Goal: Find specific page/section: Find specific page/section

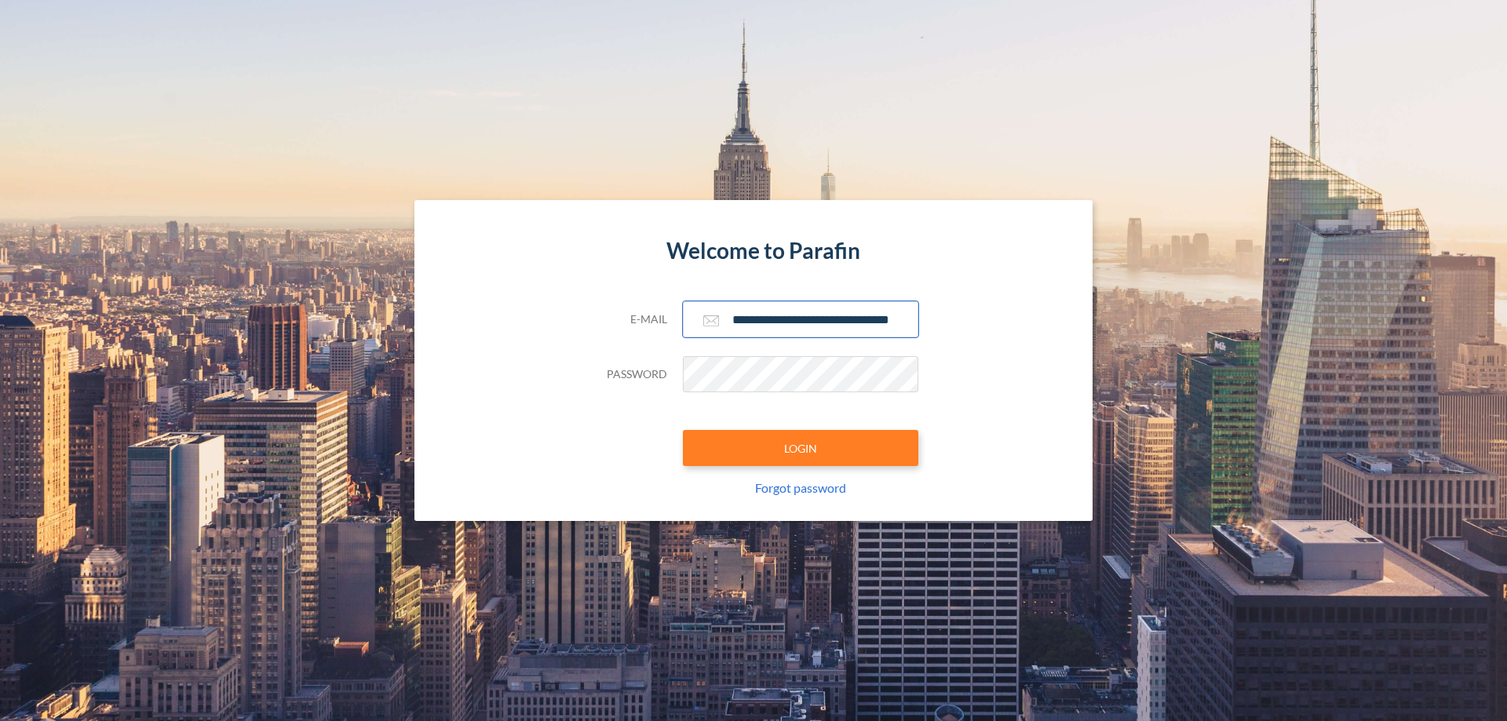
type input "**********"
click at [801, 448] on button "LOGIN" at bounding box center [800, 448] width 235 height 36
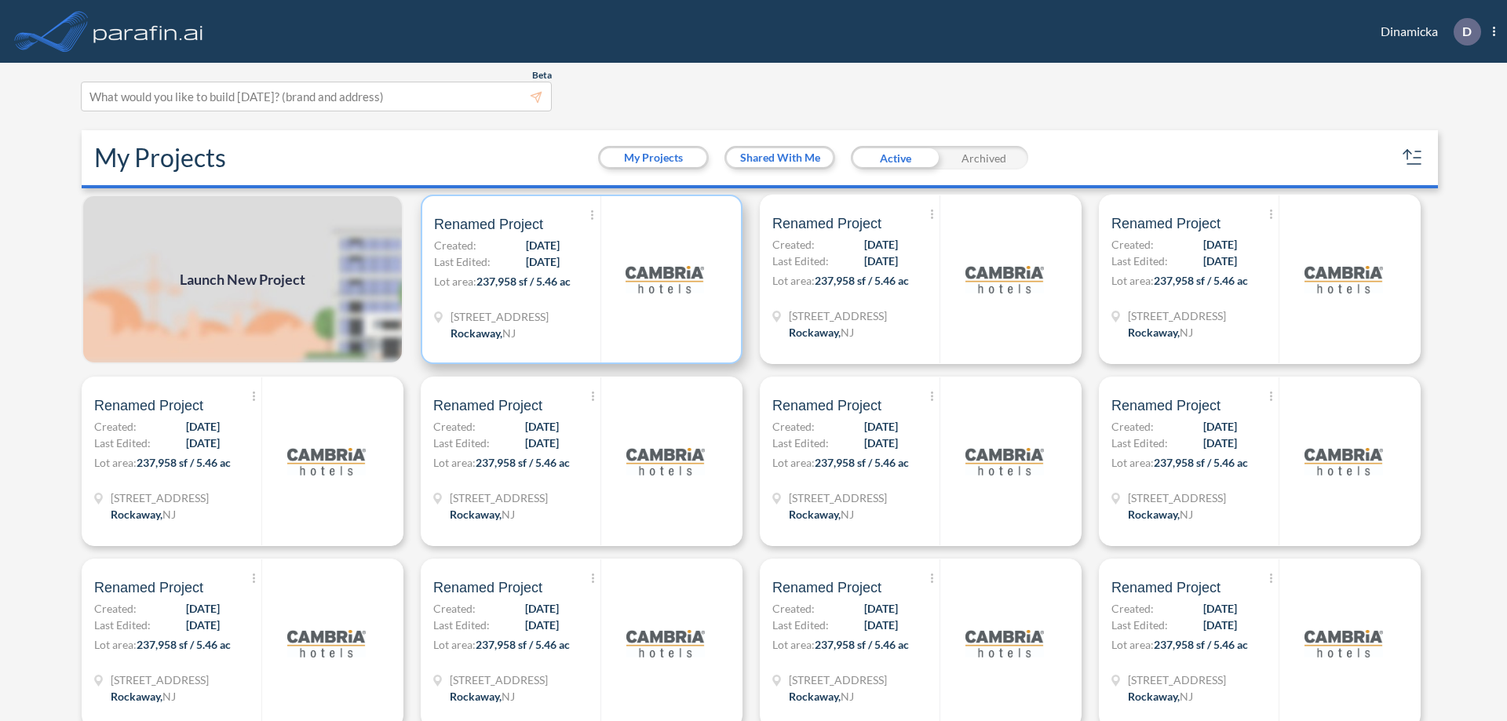
scroll to position [4, 0]
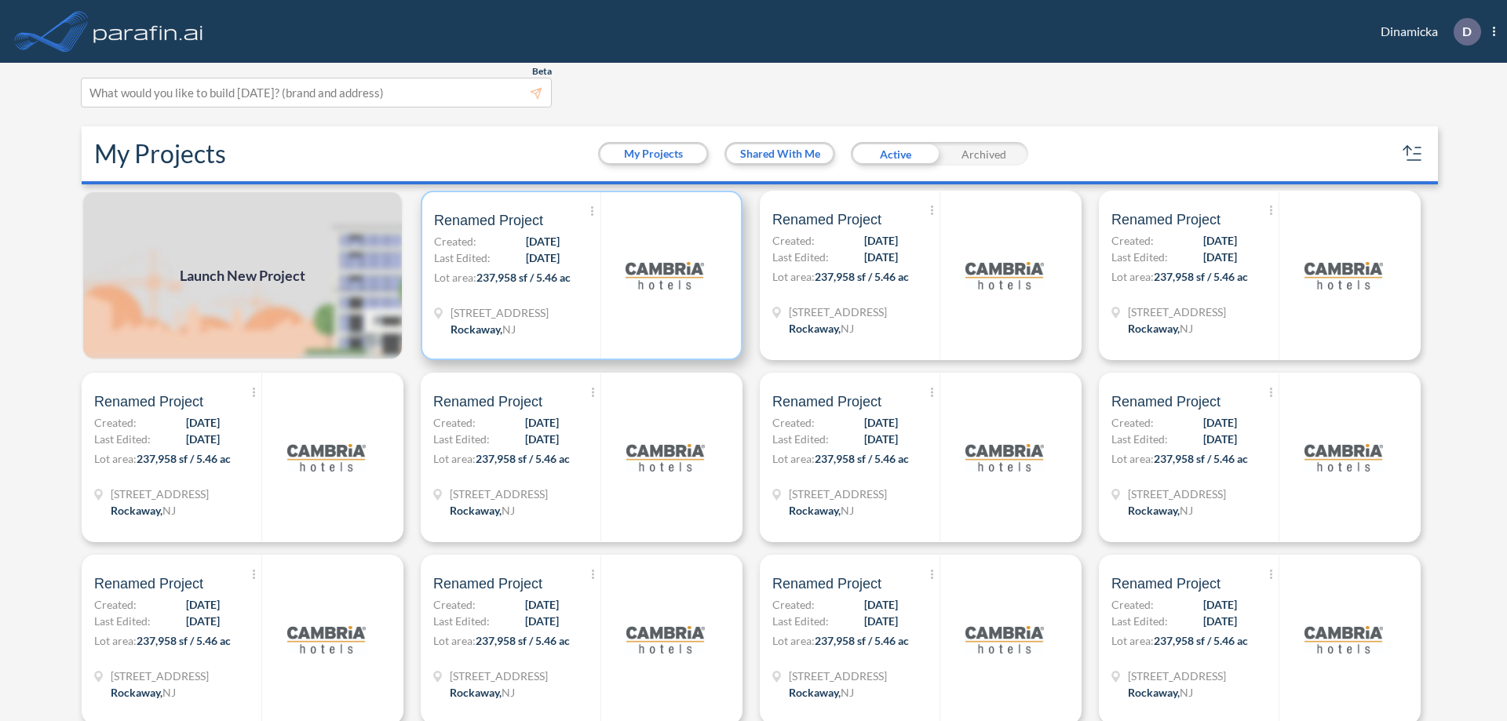
click at [578, 275] on p "Lot area: 237,958 sf / 5.46 ac" at bounding box center [517, 280] width 166 height 23
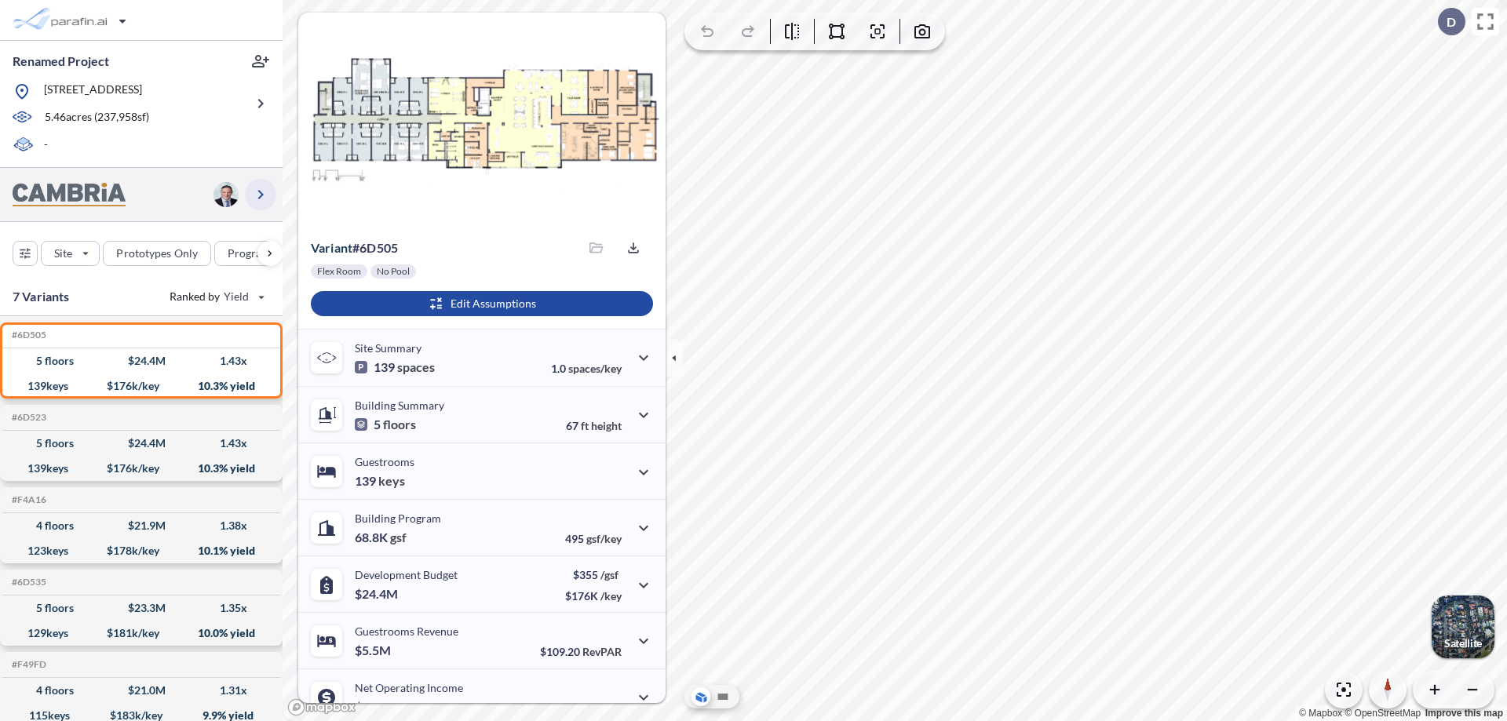
click at [261, 194] on icon "button" at bounding box center [260, 194] width 19 height 19
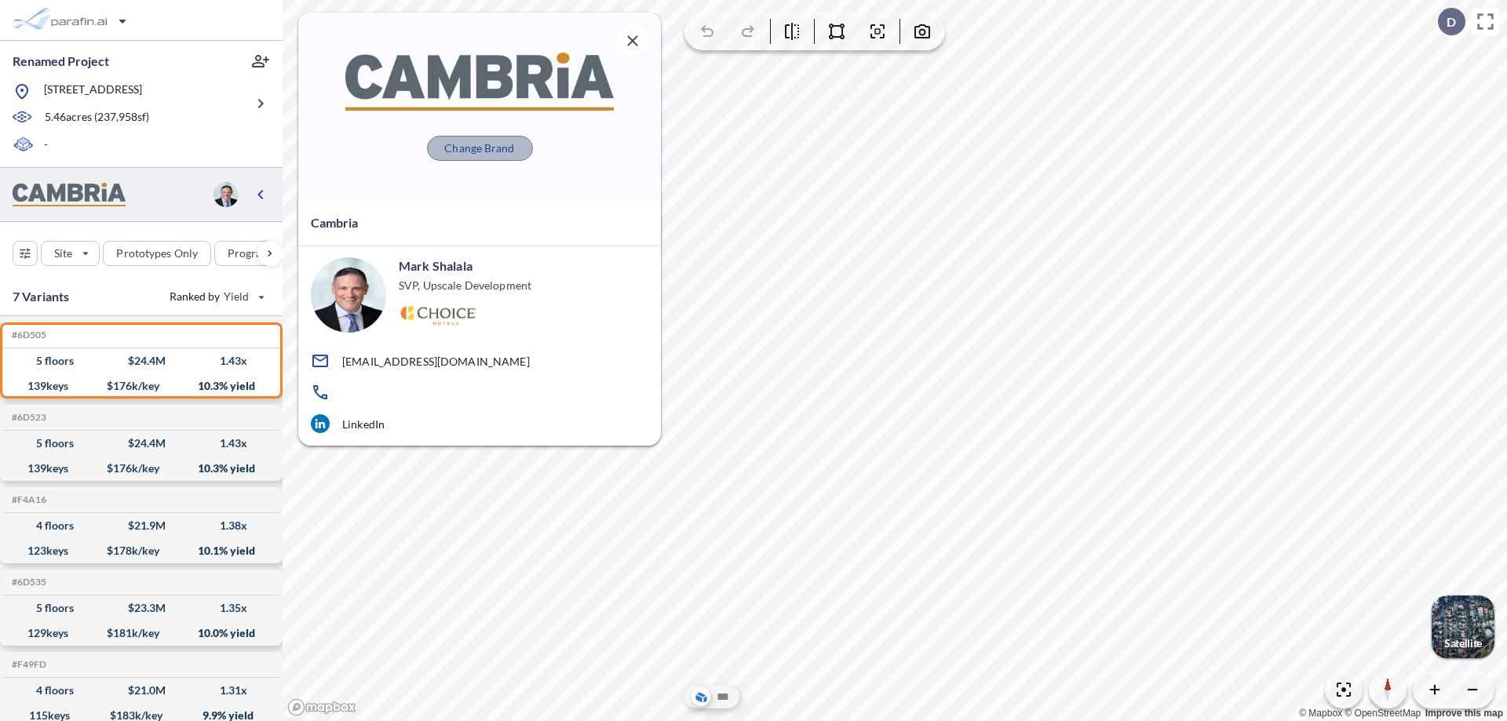
click at [480, 148] on p "Change Brand" at bounding box center [479, 148] width 70 height 16
